Goal: Participate in discussion: Engage in conversation with other users on a specific topic

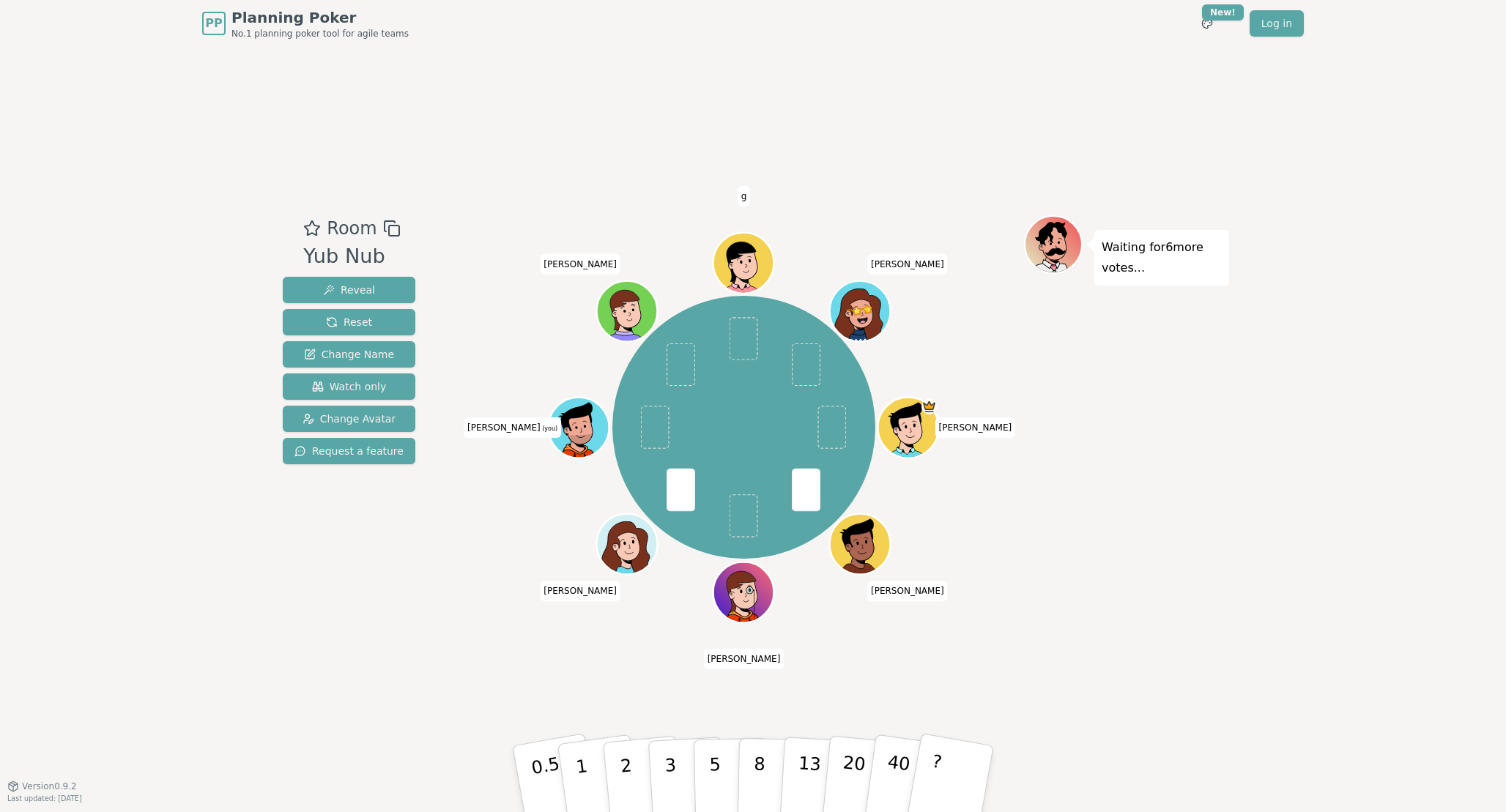
click at [494, 613] on div "[PERSON_NAME] [PERSON_NAME] (you) [PERSON_NAME]" at bounding box center [744, 428] width 560 height 373
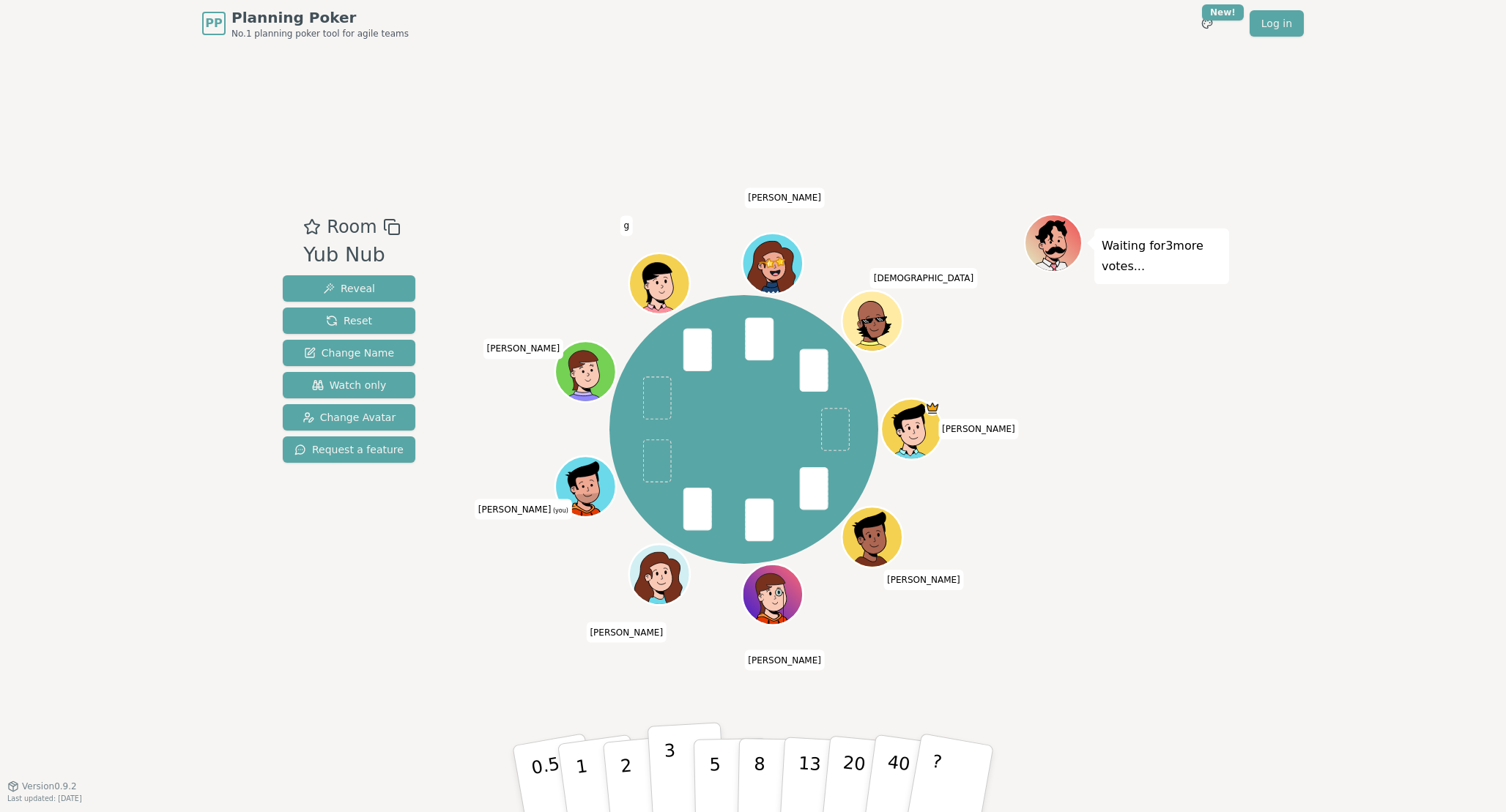
click at [674, 761] on button "3" at bounding box center [687, 778] width 79 height 114
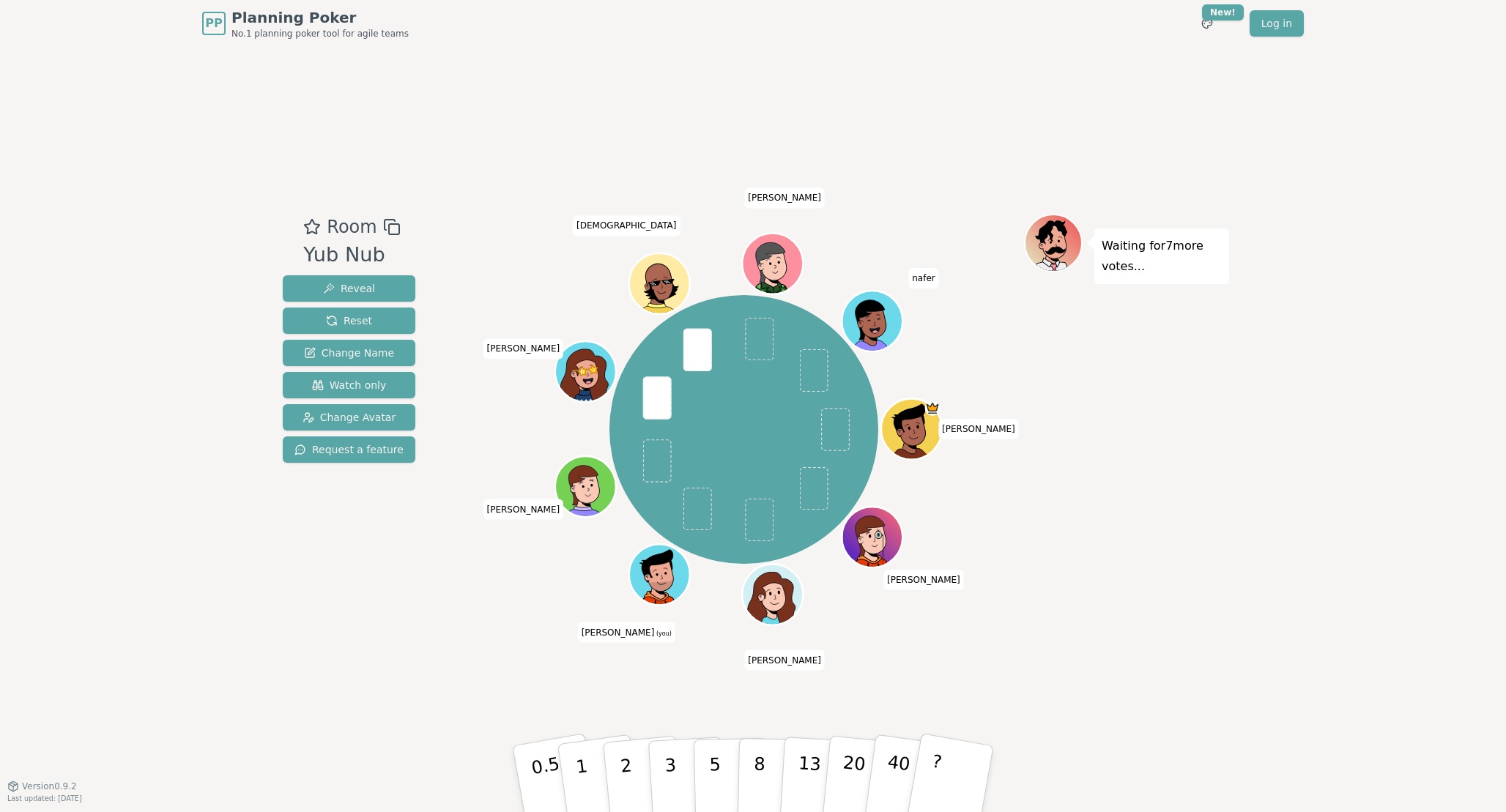
click at [415, 627] on div "Room Yub Nub Reveal Reset Change Name Watch only Change Avatar Request a featur…" at bounding box center [753, 416] width 952 height 739
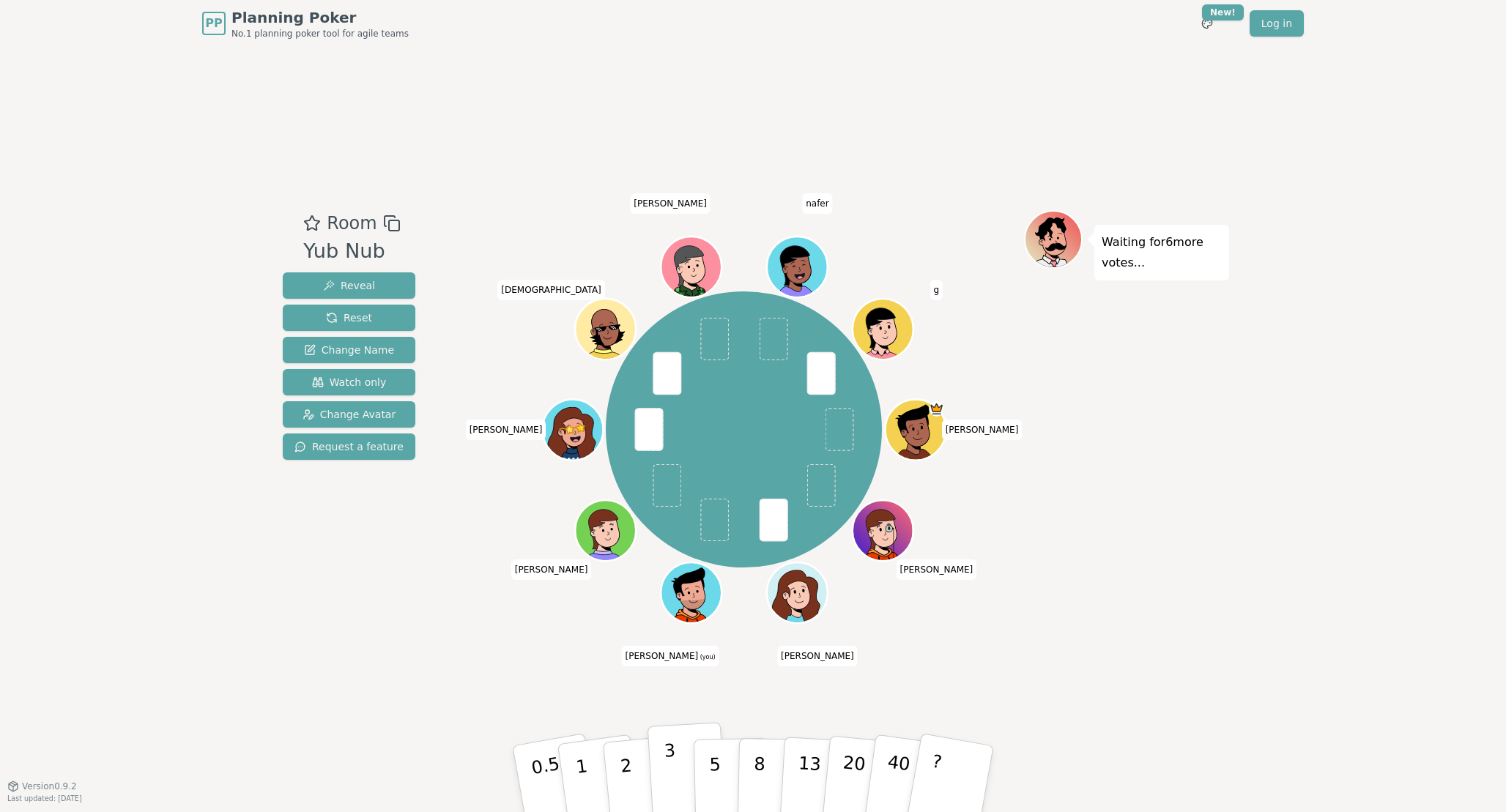
click at [670, 775] on p "3" at bounding box center [672, 780] width 16 height 79
click at [456, 694] on div "Room Yub Nub Reveal Reset Change Name Watch only Change Avatar Request a featur…" at bounding box center [753, 416] width 952 height 739
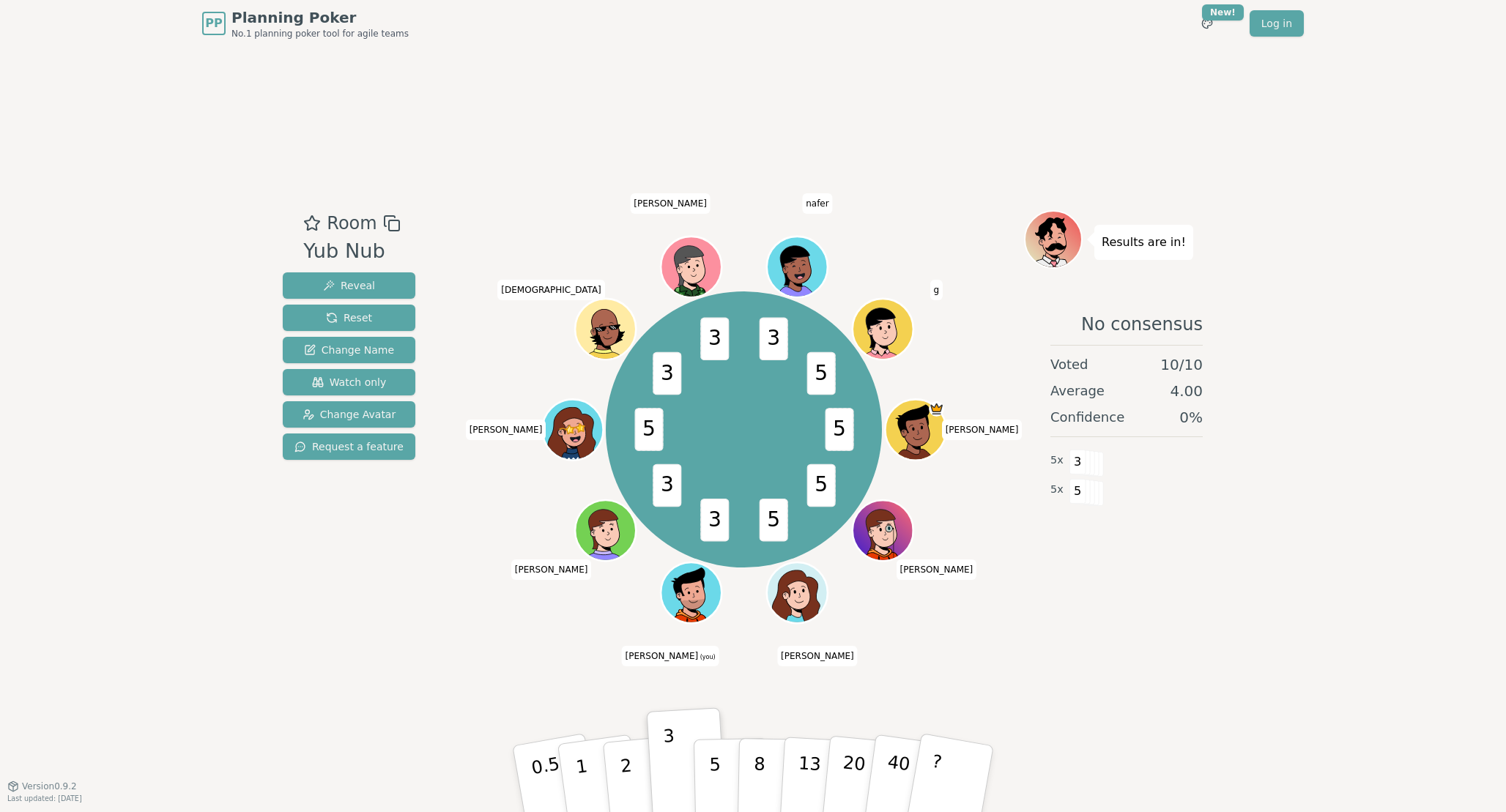
click at [387, 660] on div "Room Yub Nub Reveal Reset Change Name Watch only Change Avatar Request a featur…" at bounding box center [753, 416] width 952 height 739
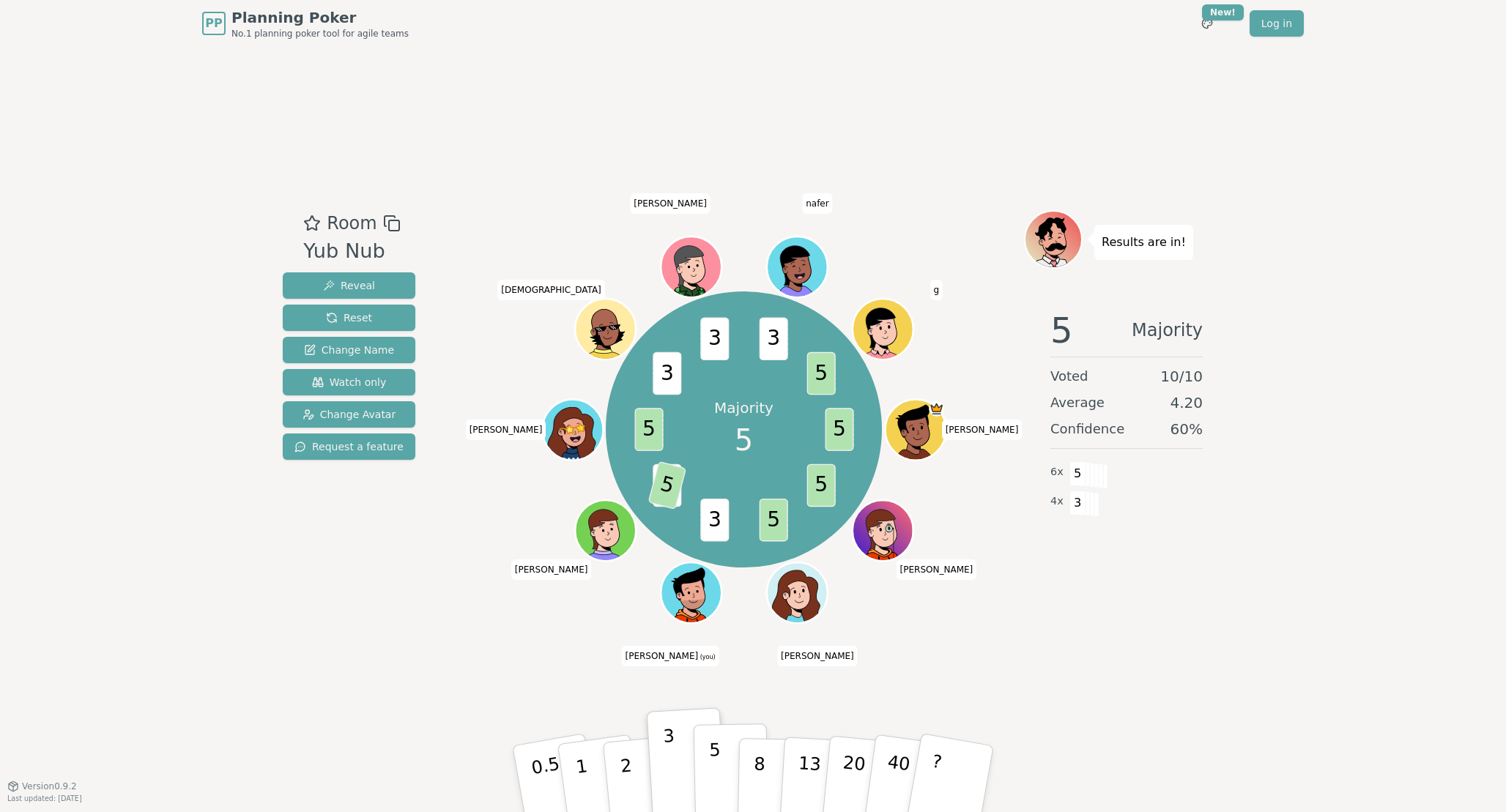
click at [714, 786] on p "5" at bounding box center [714, 779] width 12 height 79
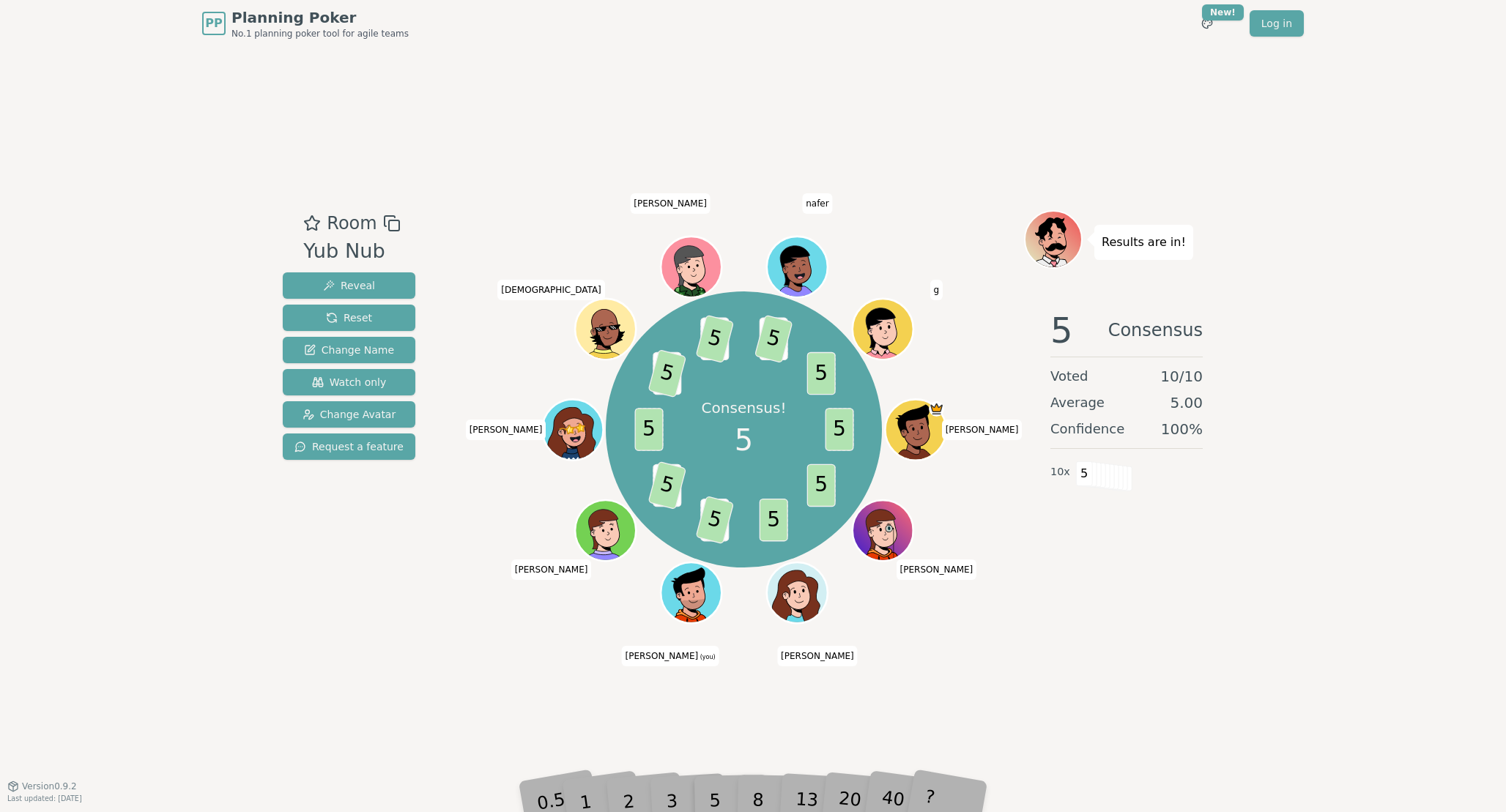
click at [361, 612] on div "Room Yub Nub Reveal Reset Change Name Watch only Change Avatar Request a feature" at bounding box center [349, 416] width 144 height 412
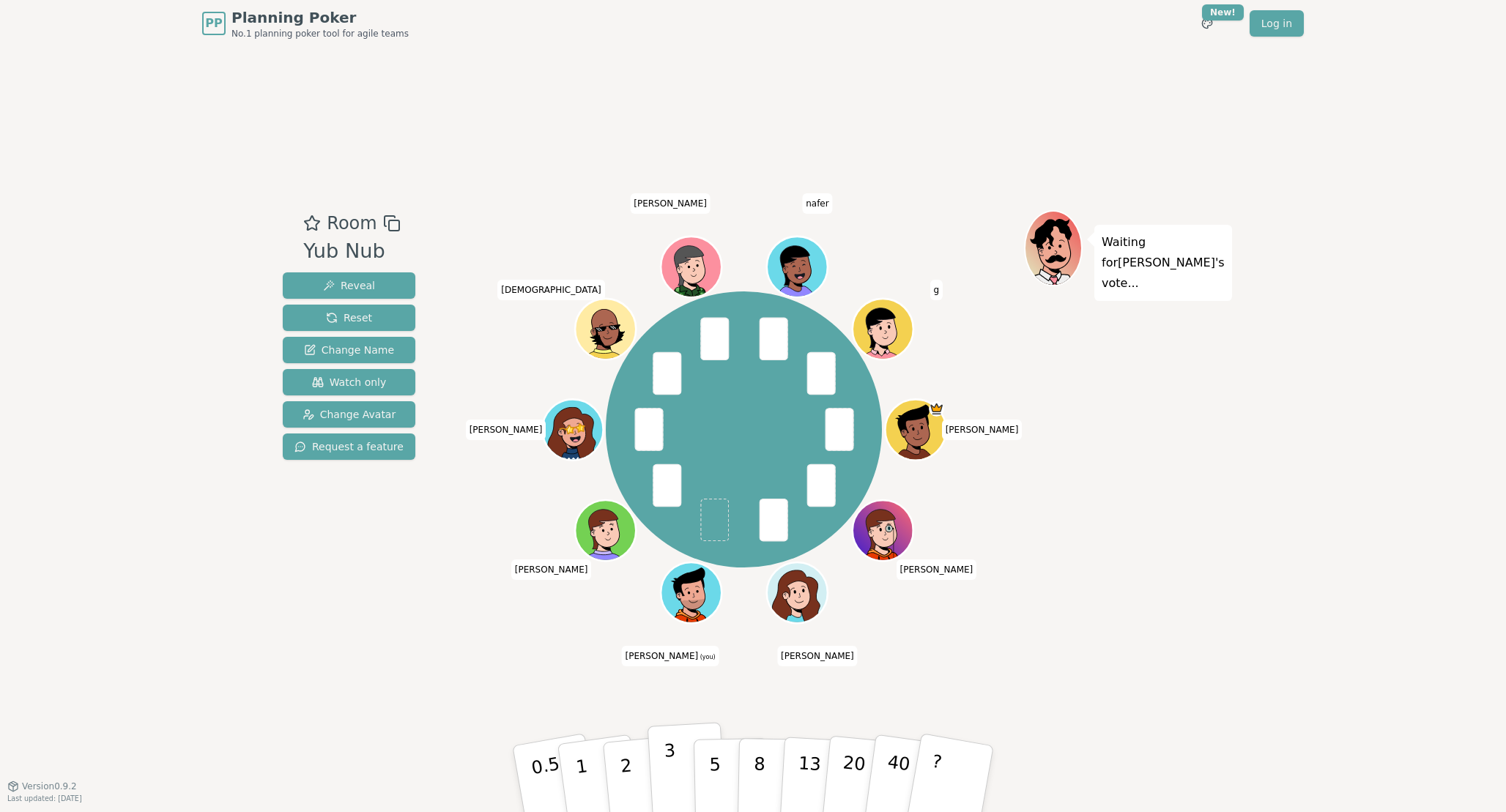
click at [673, 773] on p "3" at bounding box center [672, 780] width 16 height 79
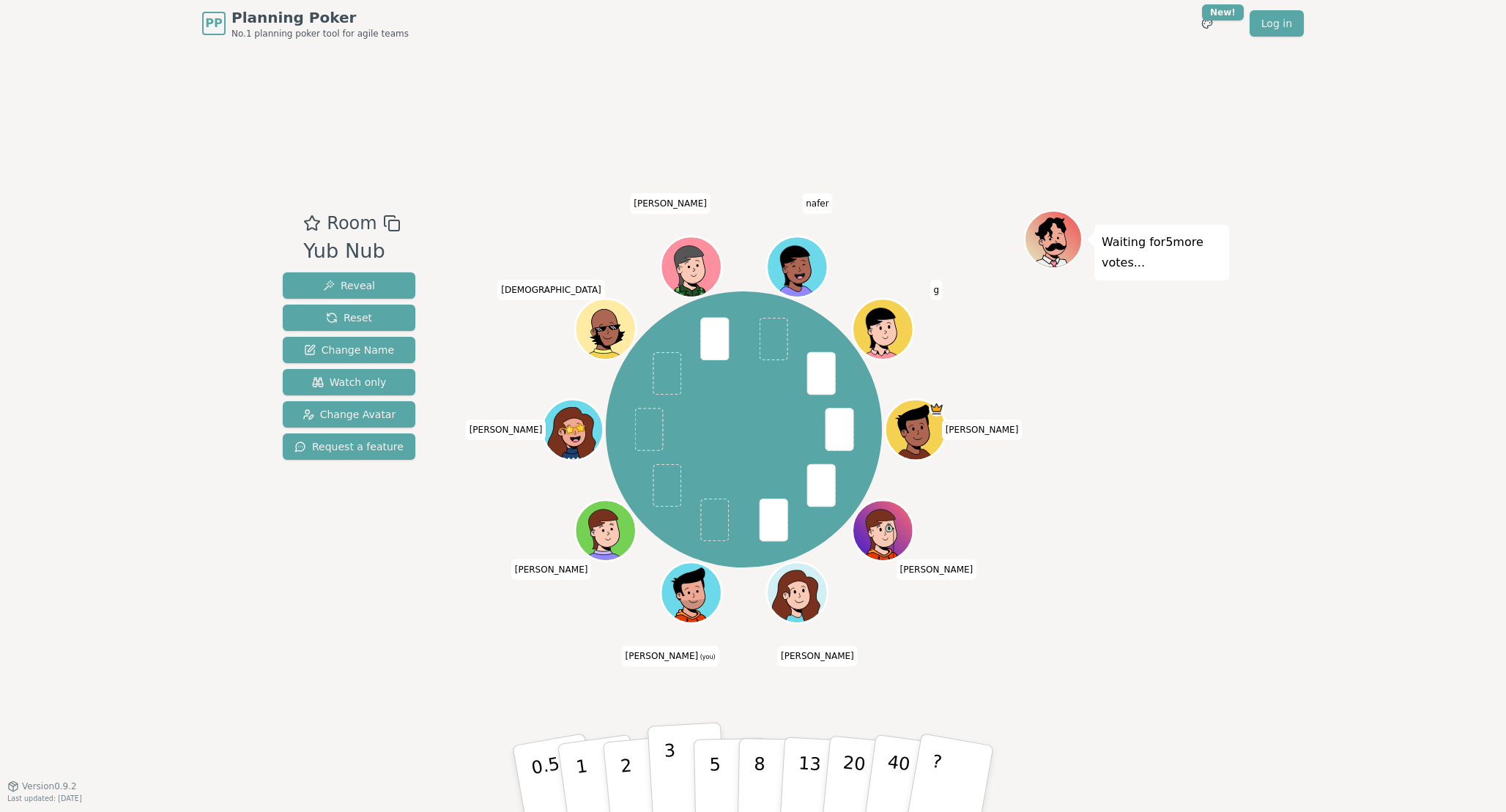
click at [670, 763] on p "3" at bounding box center [672, 780] width 16 height 79
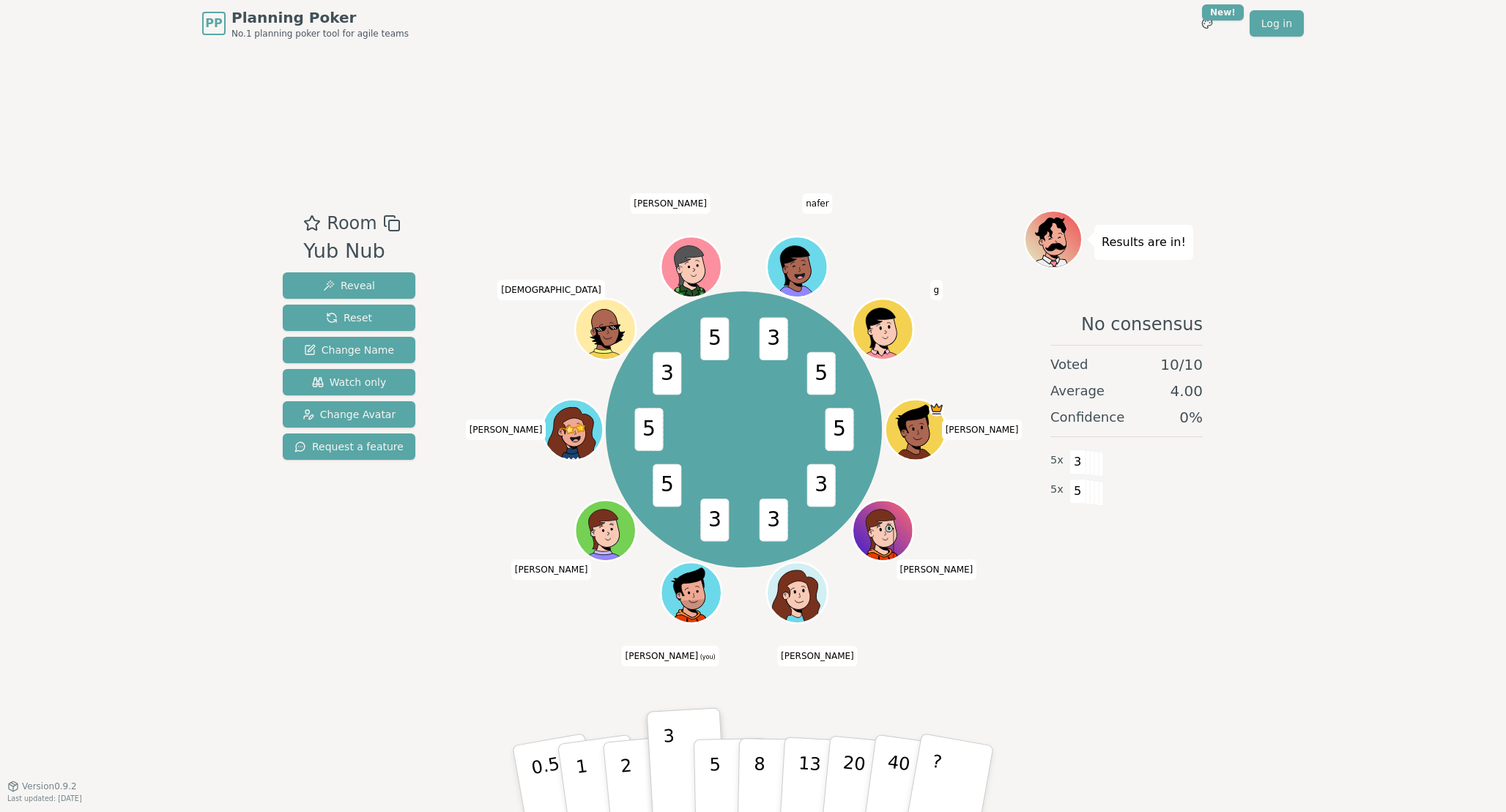
click at [403, 651] on div "Room Yub Nub Reveal Reset Change Name Watch only Change Avatar Request a featur…" at bounding box center [753, 416] width 952 height 739
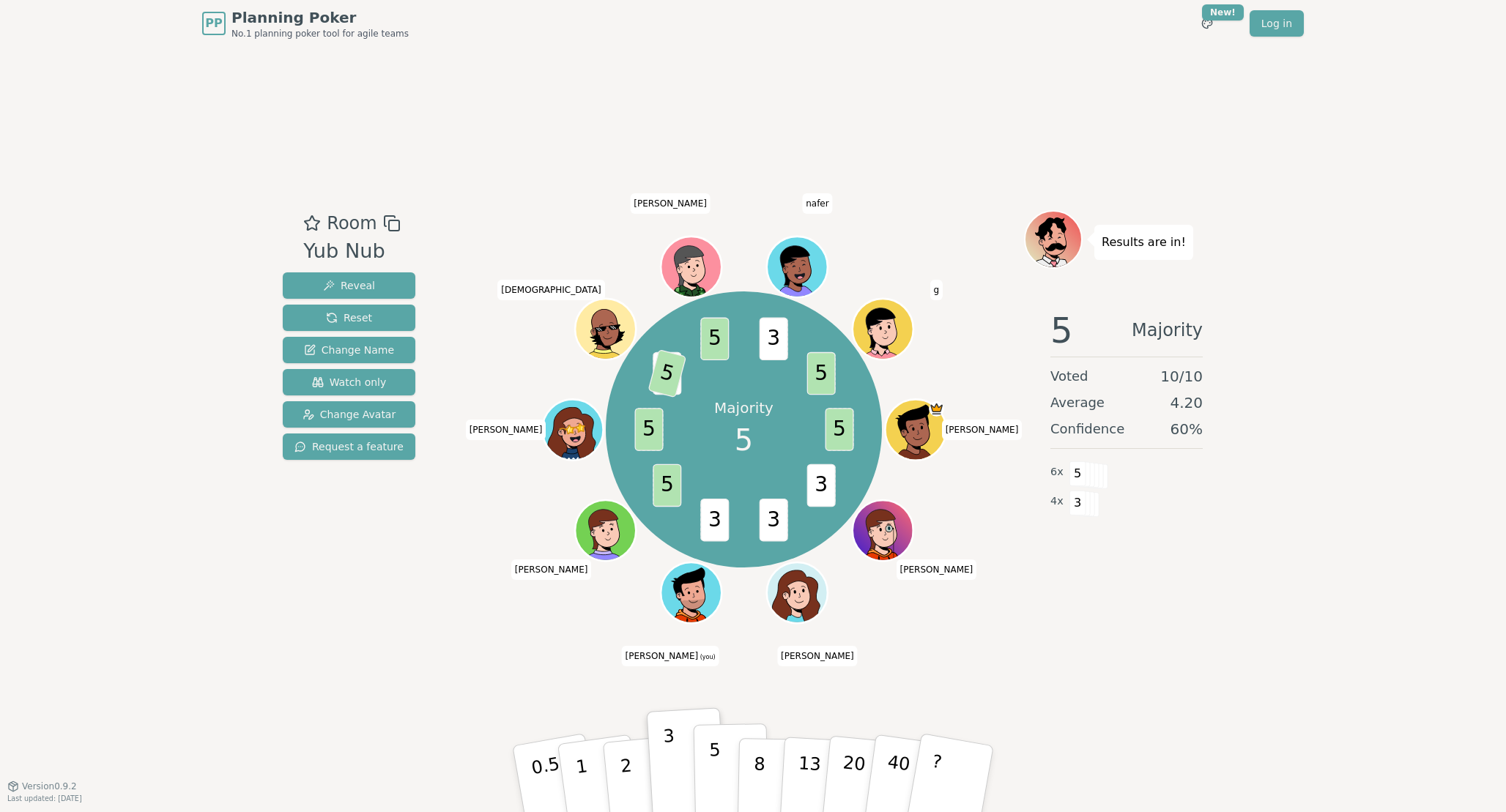
click at [715, 768] on p "5" at bounding box center [714, 779] width 12 height 79
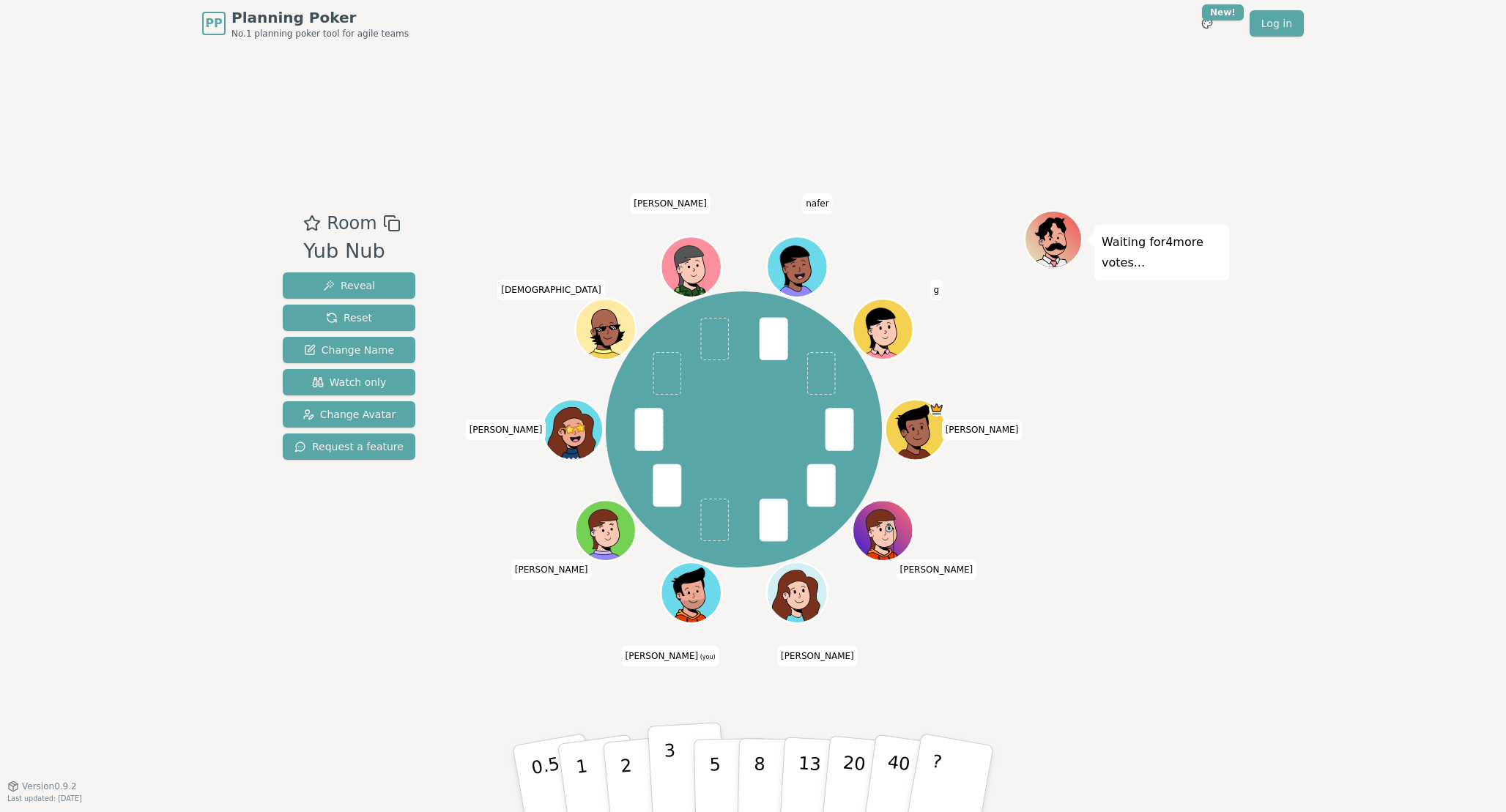
click at [683, 773] on button "3" at bounding box center [687, 778] width 79 height 114
click at [668, 778] on p "3" at bounding box center [672, 780] width 16 height 79
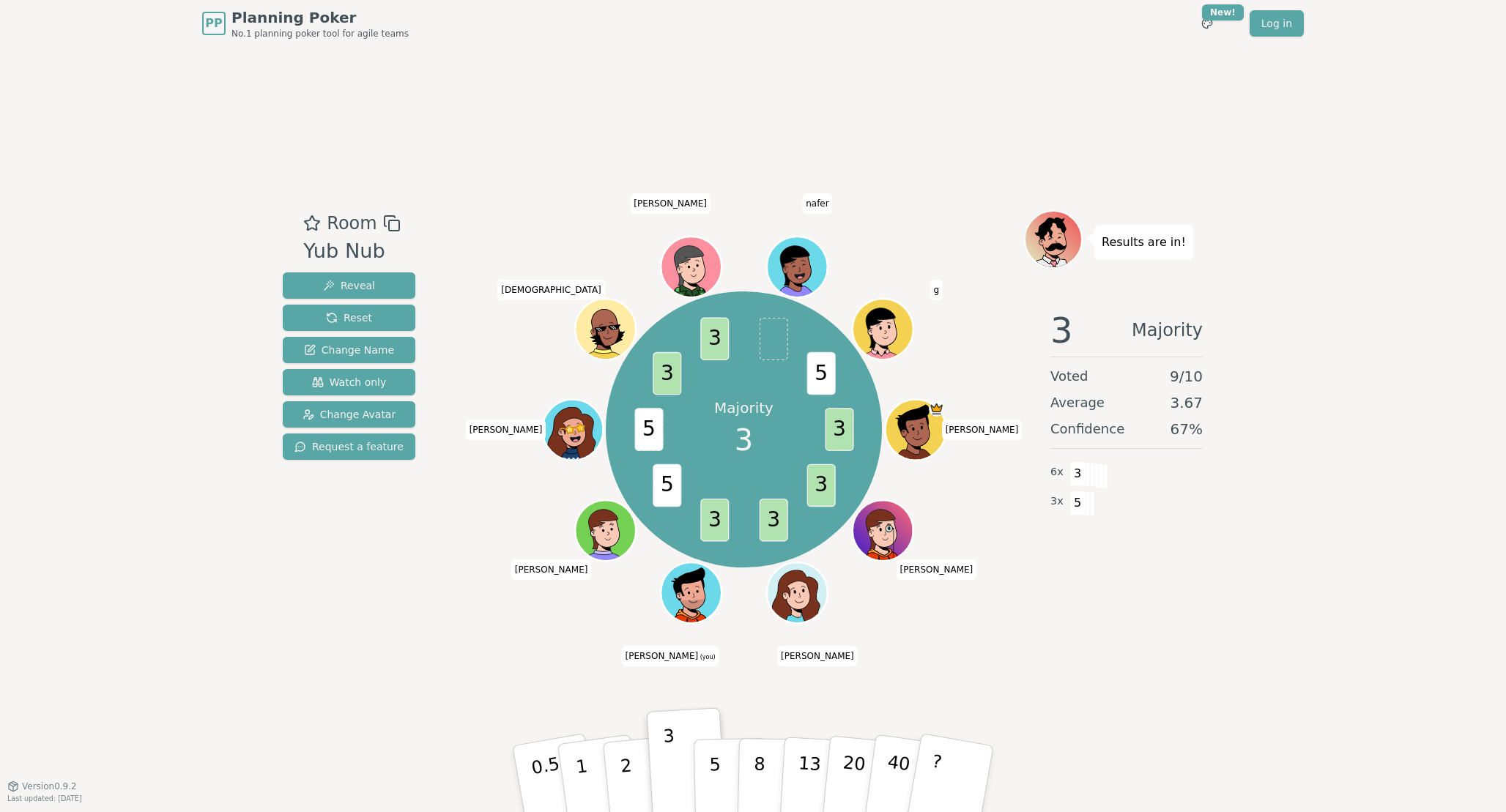
click at [369, 631] on div "Room Yub Nub Reveal Reset Change Name Watch only Change Avatar Request a featur…" at bounding box center [753, 416] width 952 height 739
click at [712, 772] on p "5" at bounding box center [714, 779] width 12 height 79
